Goal: Information Seeking & Learning: Check status

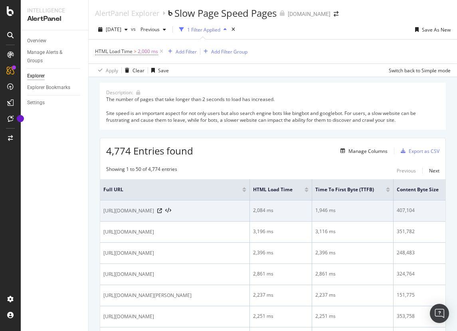
drag, startPoint x: 232, startPoint y: 218, endPoint x: 101, endPoint y: 212, distance: 131.3
click at [101, 212] on td "[URL][DOMAIN_NAME]" at bounding box center [175, 210] width 150 height 21
copy span "[URL][DOMAIN_NAME]"
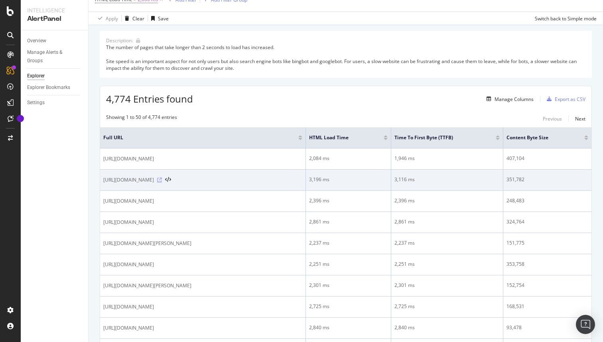
scroll to position [48, 0]
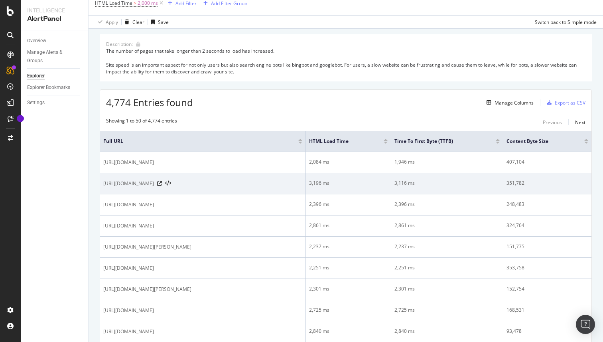
drag, startPoint x: 319, startPoint y: 183, endPoint x: 104, endPoint y: 181, distance: 215.0
click at [104, 181] on div "[URL][DOMAIN_NAME]" at bounding box center [202, 183] width 199 height 8
copy span "[URL][DOMAIN_NAME]"
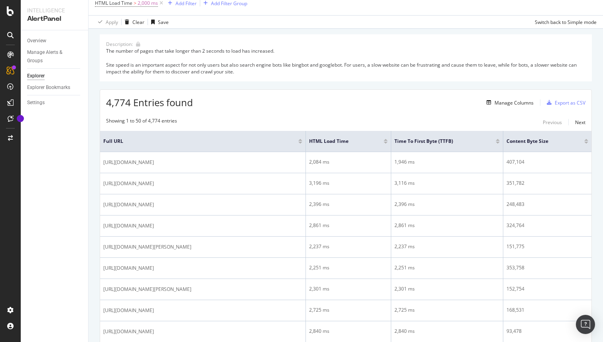
click at [388, 140] on div at bounding box center [386, 140] width 4 height 2
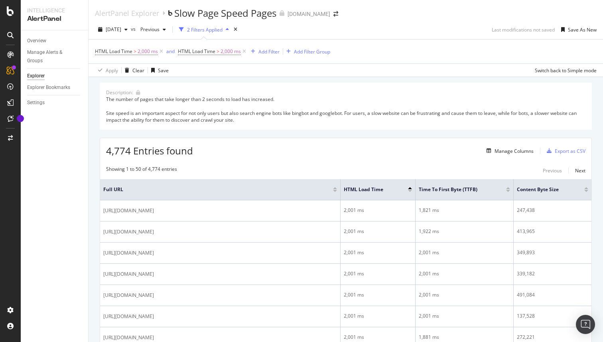
click at [409, 190] on div at bounding box center [410, 191] width 4 height 2
drag, startPoint x: 253, startPoint y: 211, endPoint x: 98, endPoint y: 214, distance: 155.6
copy table "Full URL HTML Load Time Time To First Byte (TTFB) Content Byte Size [URL][DOMAI…"
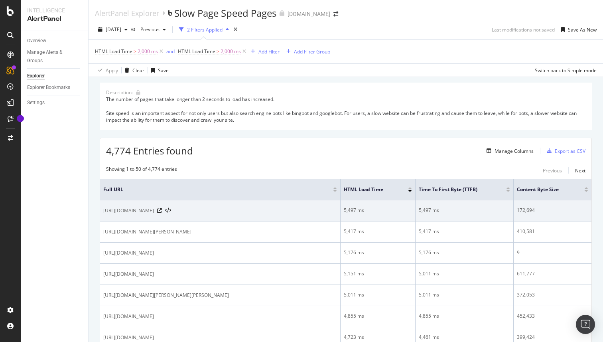
click at [107, 209] on span "[URL][DOMAIN_NAME]" at bounding box center [128, 211] width 51 height 8
